Goal: Information Seeking & Learning: Learn about a topic

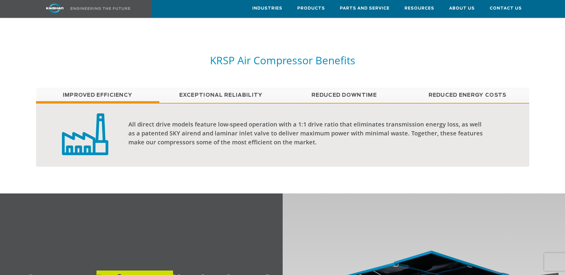
scroll to position [536, 0]
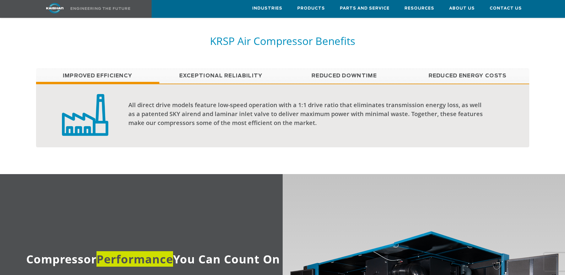
click at [215, 68] on link "Exceptional reliability" at bounding box center [220, 75] width 123 height 15
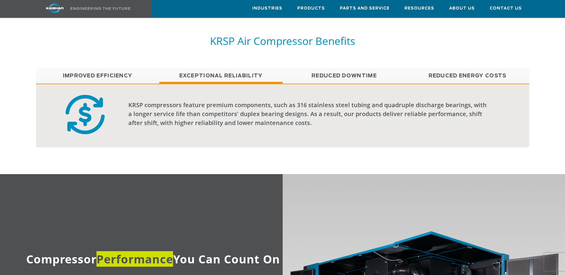
click at [342, 68] on link "Reduced Downtime" at bounding box center [344, 75] width 123 height 15
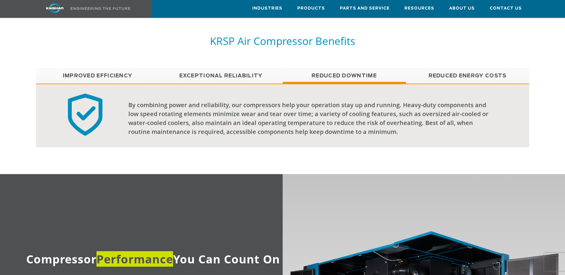
click at [466, 68] on link "Reduced Energy Costs" at bounding box center [467, 75] width 123 height 15
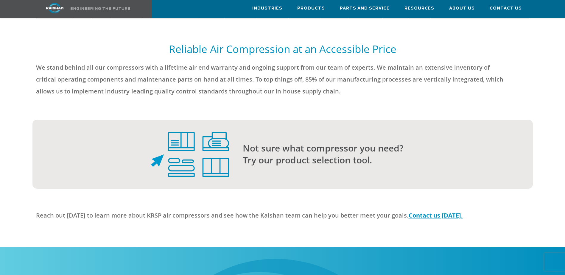
scroll to position [1518, 0]
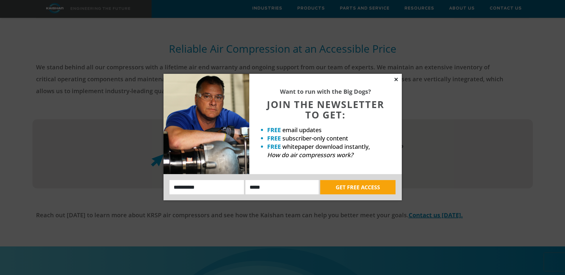
click at [396, 79] on icon at bounding box center [395, 79] width 3 height 3
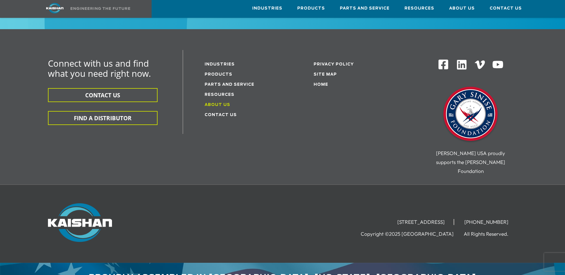
scroll to position [1903, 0]
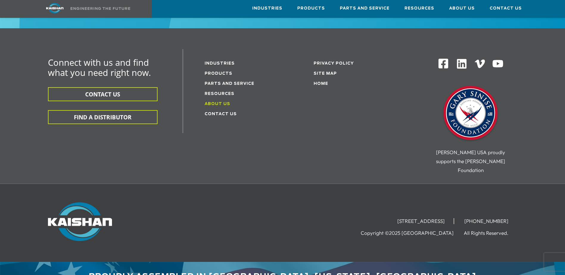
click at [220, 102] on link "About Us" at bounding box center [218, 104] width 26 height 4
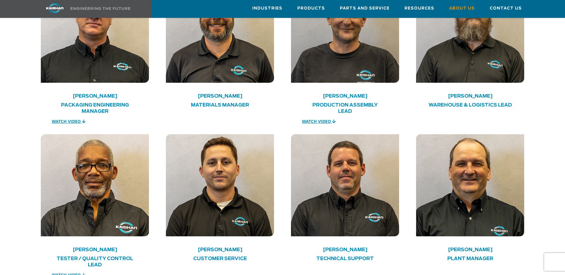
scroll to position [1247, 0]
